Goal: Information Seeking & Learning: Learn about a topic

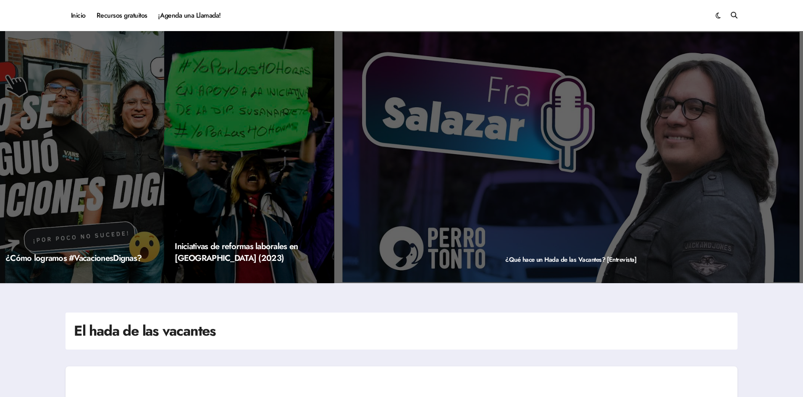
click at [559, 334] on div "El hada de las vacantes" at bounding box center [402, 331] width 672 height 37
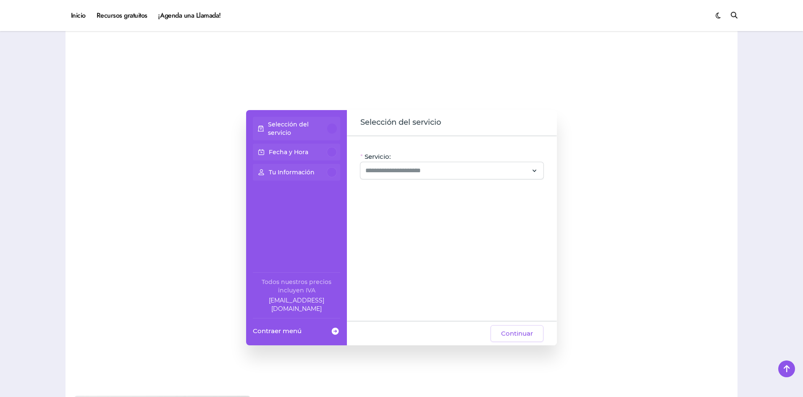
scroll to position [630, 0]
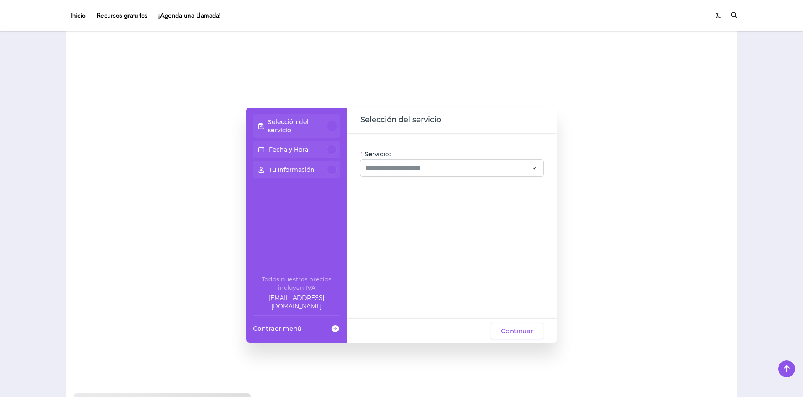
click at [328, 130] on div "Selección del servicio" at bounding box center [296, 126] width 81 height 17
click at [318, 123] on p "Selección del servicio" at bounding box center [298, 126] width 60 height 17
click at [297, 124] on p "Selección del servicio" at bounding box center [298, 126] width 60 height 17
click at [293, 124] on p "Selección del servicio" at bounding box center [298, 126] width 60 height 17
click at [377, 169] on input "Servicio:" at bounding box center [447, 168] width 163 height 10
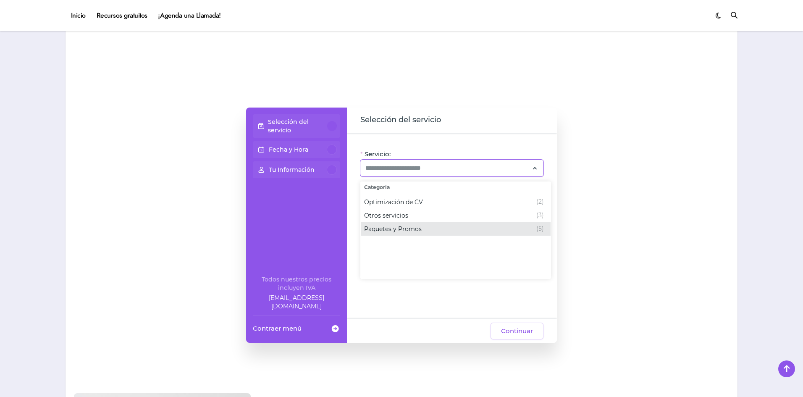
click at [400, 225] on span "Paquetes y Promos" at bounding box center [393, 229] width 58 height 8
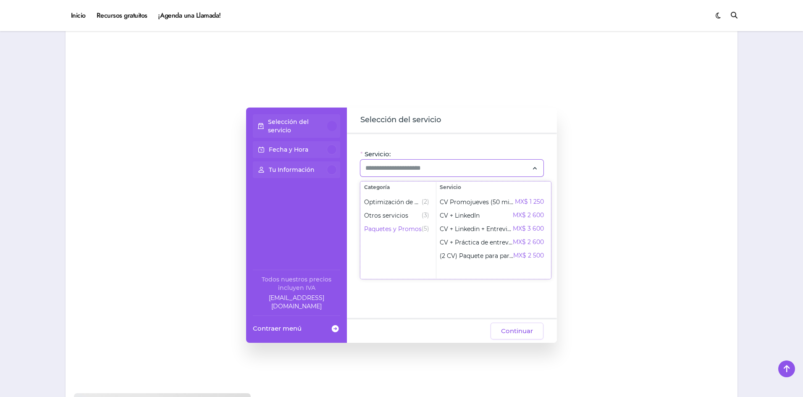
click at [416, 256] on ul "Optimización de CV (2) Otros servicios (3) Paquetes y Promos (5)" at bounding box center [398, 236] width 75 height 86
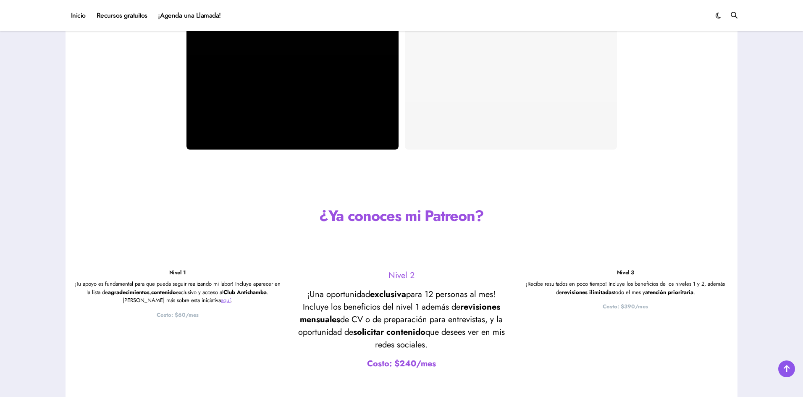
scroll to position [1807, 0]
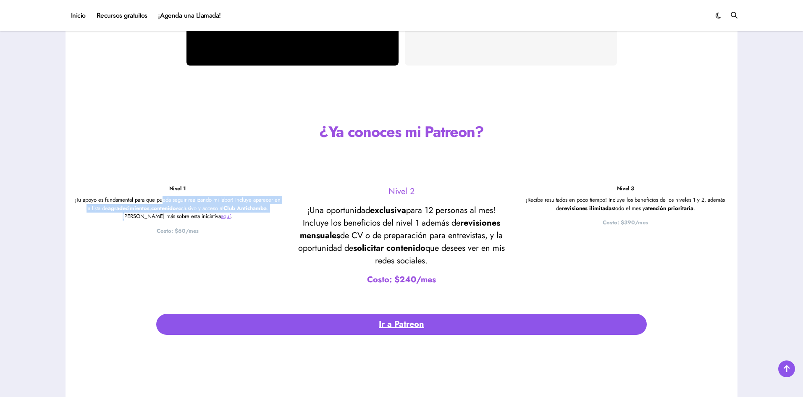
drag, startPoint x: 169, startPoint y: 200, endPoint x: 274, endPoint y: 210, distance: 105.6
click at [274, 211] on p "¡Tu apoyo es fundamental para que pueda seguir realizando mi labor! Incluye apa…" at bounding box center [177, 208] width 207 height 25
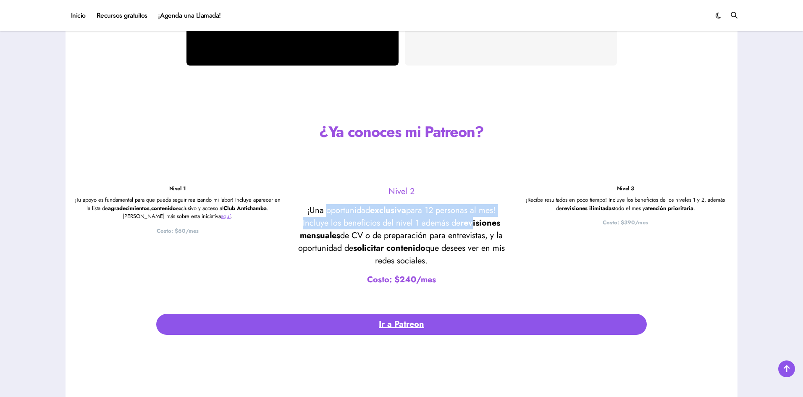
drag, startPoint x: 326, startPoint y: 211, endPoint x: 454, endPoint y: 232, distance: 130.3
click at [457, 231] on p "¡Una oportunidad exclusiva para 12 personas al mes! Incluye los beneficios del …" at bounding box center [401, 235] width 207 height 63
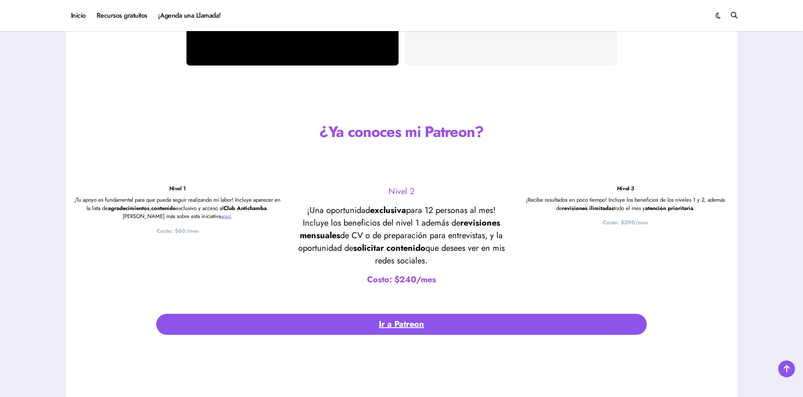
click at [408, 280] on strong "Costo: $240/mes" at bounding box center [401, 280] width 69 height 12
click at [361, 233] on p "¡Una oportunidad exclusiva para 12 personas al mes! Incluye los beneficios del …" at bounding box center [401, 235] width 207 height 63
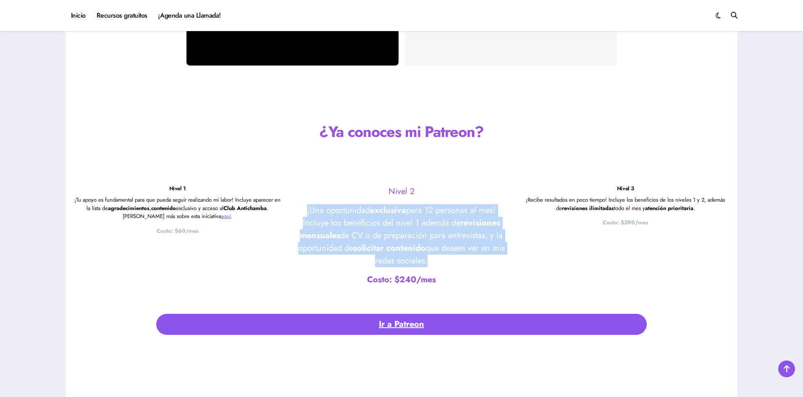
click at [361, 233] on p "¡Una oportunidad exclusiva para 12 personas al mes! Incluye los beneficios del …" at bounding box center [401, 235] width 207 height 63
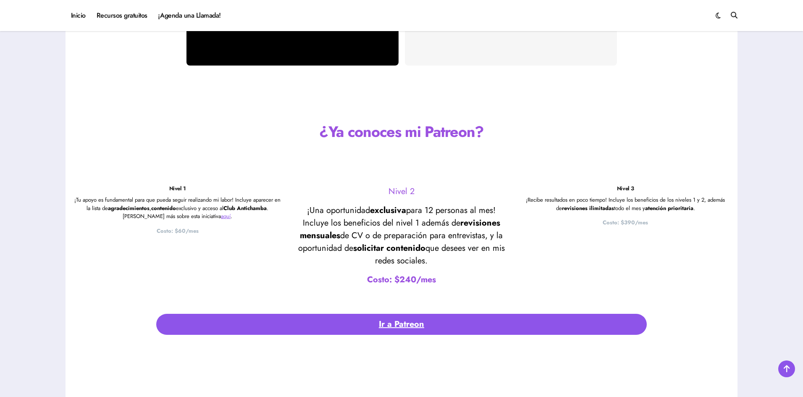
click at [590, 250] on div "Nivel 3 ¡Recibe resultados en poco tiempo! Incluye los beneficios de los nivele…" at bounding box center [625, 238] width 207 height 107
drag, startPoint x: 550, startPoint y: 200, endPoint x: 698, endPoint y: 207, distance: 148.9
click at [702, 204] on p "¡Recibe resultados en poco tiempo! Incluye los beneficios de los niveles 1 y 2,…" at bounding box center [625, 204] width 207 height 16
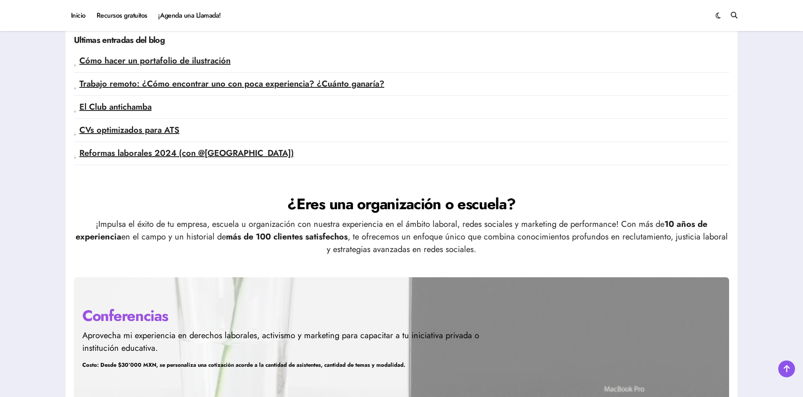
scroll to position [2227, 0]
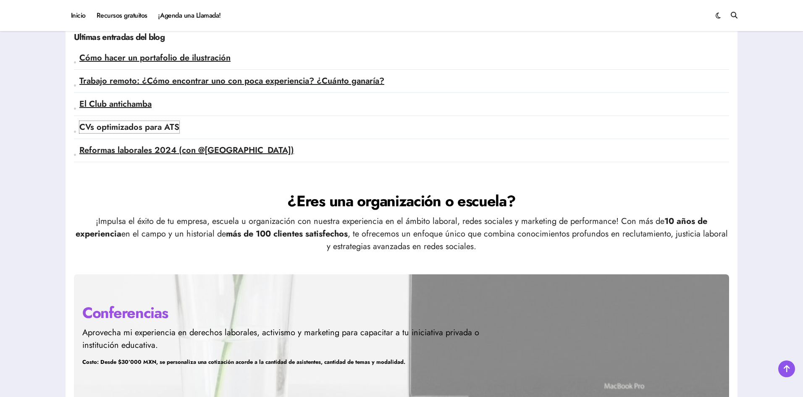
click at [160, 129] on link "CVs optimizados para ATS" at bounding box center [129, 127] width 100 height 12
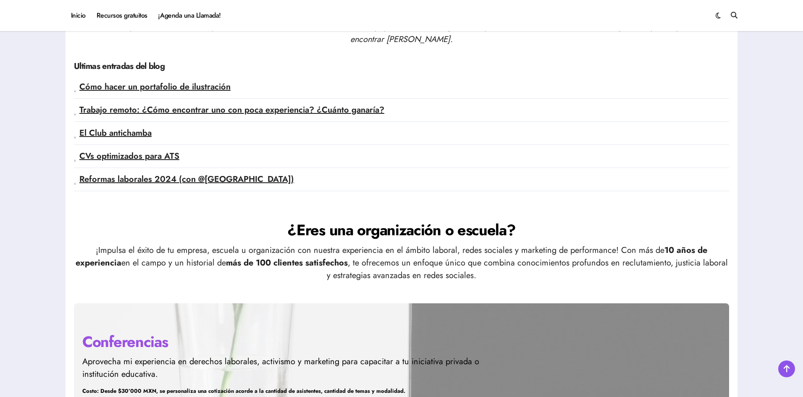
scroll to position [2185, 0]
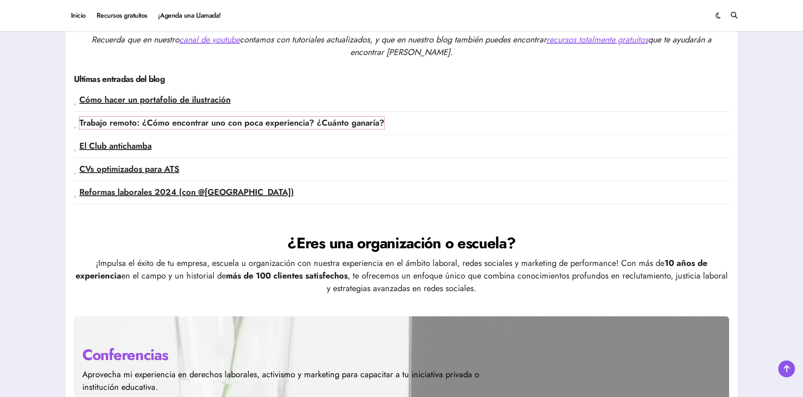
click at [238, 123] on link "Trabajo remoto: ¿Cómo encontrar uno con poca experiencia? ¿Cuánto ganaría?" at bounding box center [231, 123] width 305 height 12
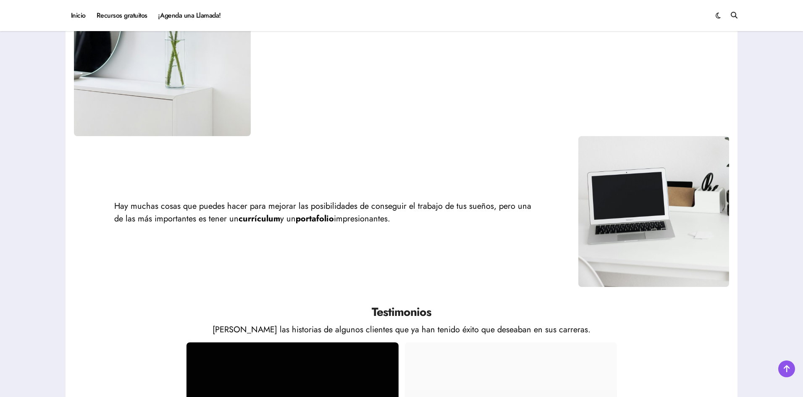
scroll to position [1129, 0]
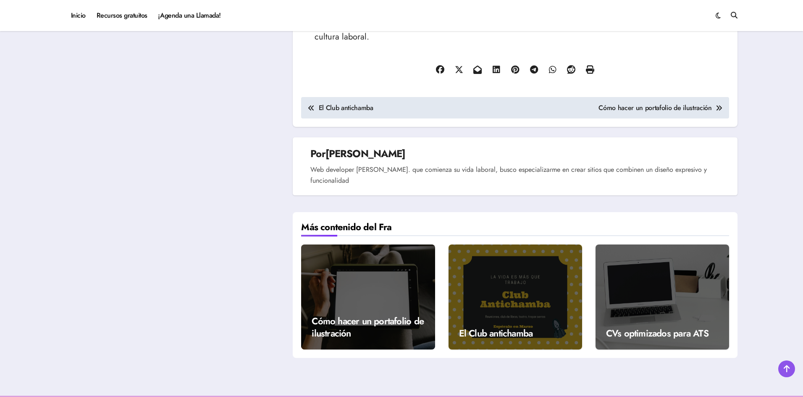
scroll to position [1765, 0]
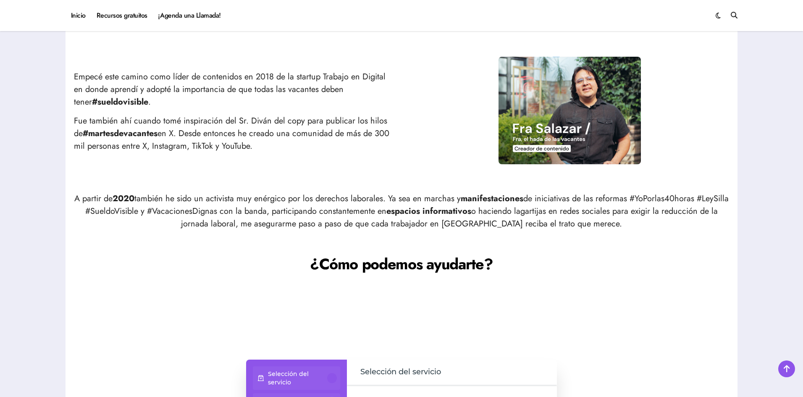
scroll to position [336, 0]
